Goal: Find specific page/section: Find specific page/section

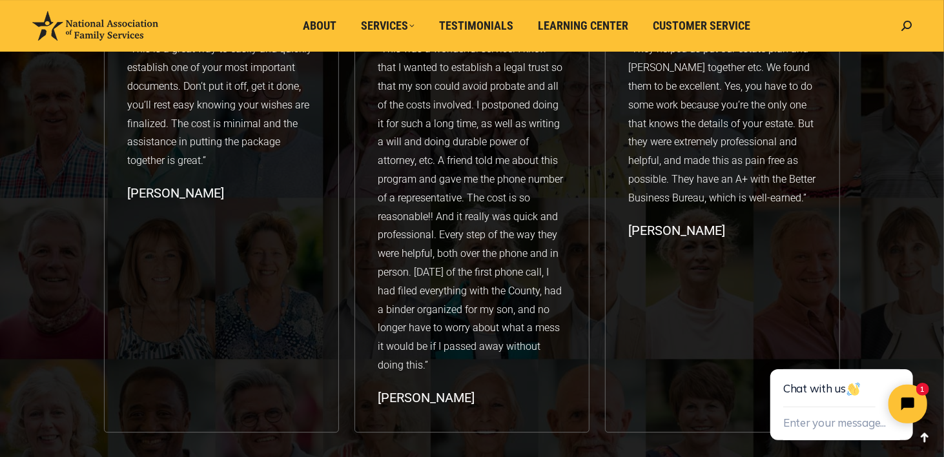
scroll to position [1834, 0]
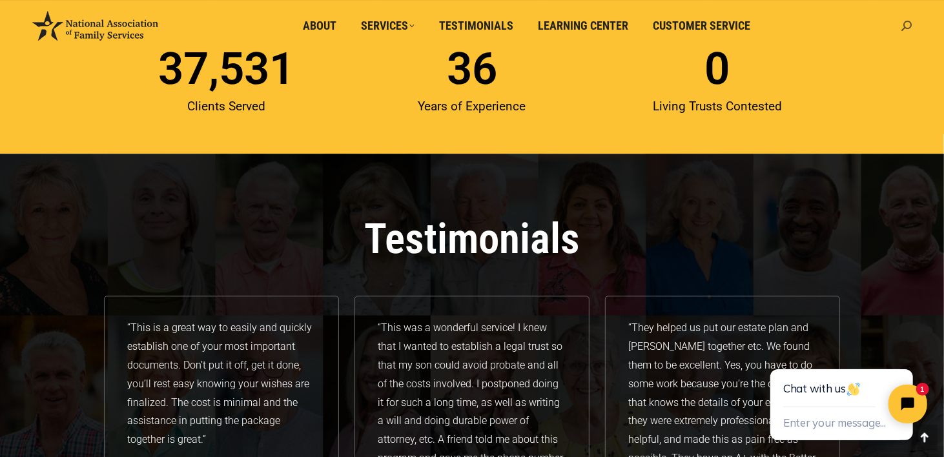
click at [904, 25] on icon at bounding box center [906, 26] width 10 height 10
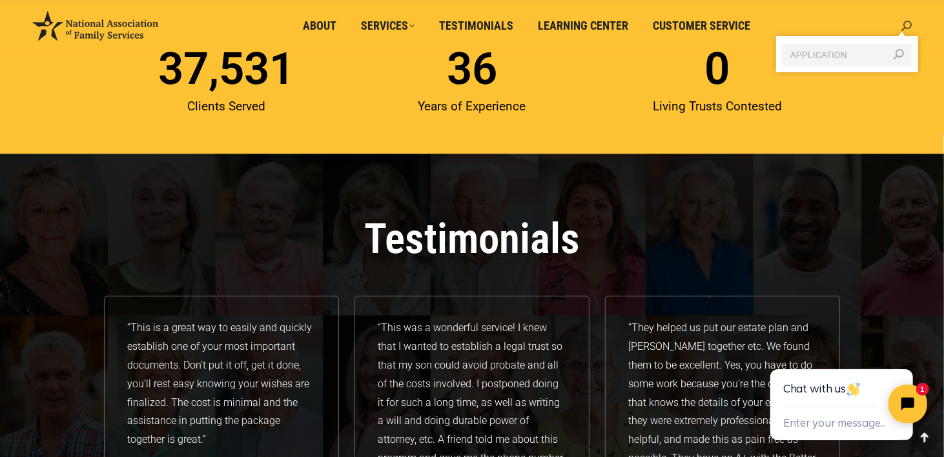
type input "APPLICATION"
click input "Go!" at bounding box center [0, 0] width 0 height 0
